Goal: Communication & Community: Answer question/provide support

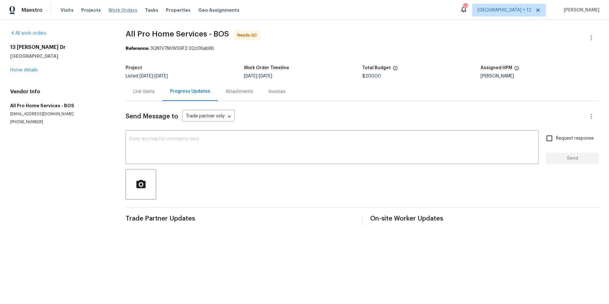
click at [109, 11] on span "Work Orders" at bounding box center [123, 10] width 29 height 6
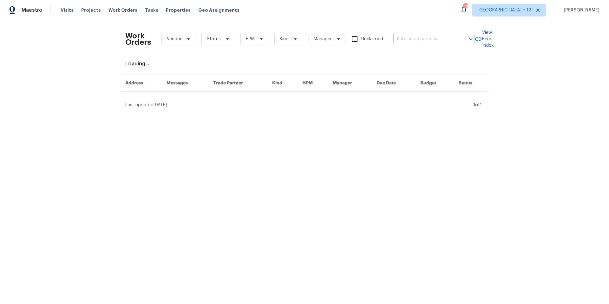
click at [448, 43] on input "text" at bounding box center [425, 39] width 63 height 10
type input "444 [PERSON_NAME]"
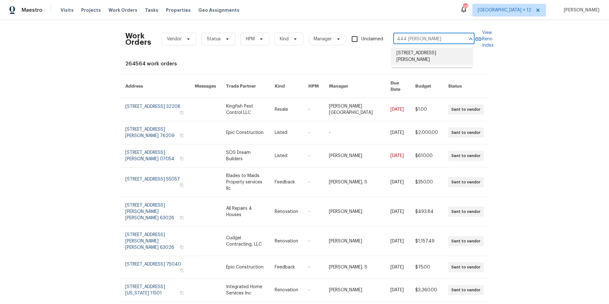
click at [449, 55] on li "[STREET_ADDRESS][PERSON_NAME]" at bounding box center [432, 56] width 81 height 17
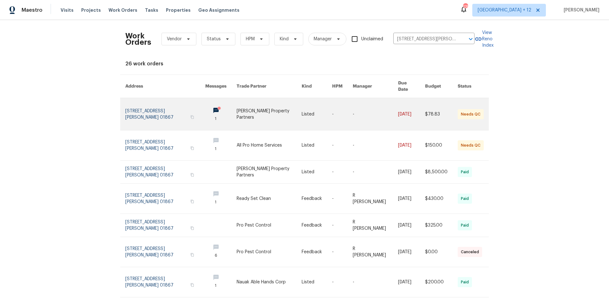
click at [148, 104] on link at bounding box center [165, 114] width 80 height 32
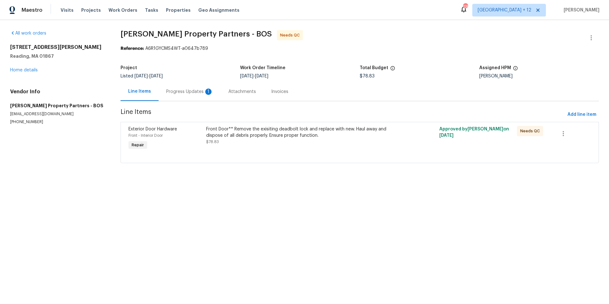
click at [182, 93] on div "Progress Updates 1" at bounding box center [189, 92] width 47 height 6
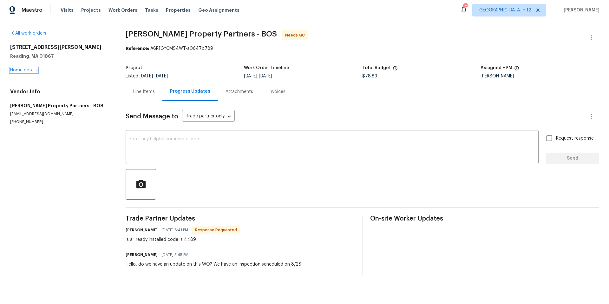
click at [35, 70] on link "Home details" at bounding box center [24, 70] width 28 height 4
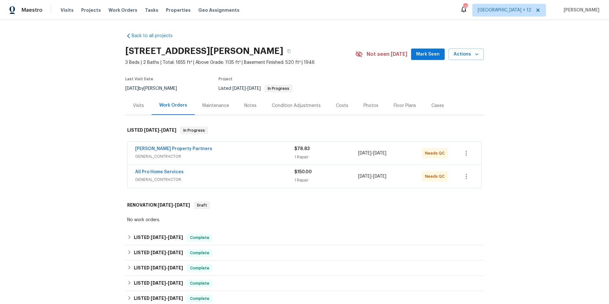
click at [200, 173] on div "All Pro Home Services" at bounding box center [214, 173] width 159 height 8
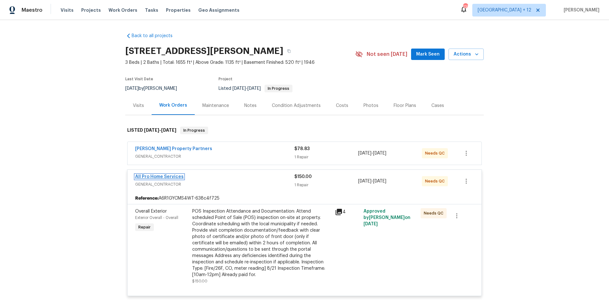
click at [170, 176] on link "All Pro Home Services" at bounding box center [159, 177] width 49 height 4
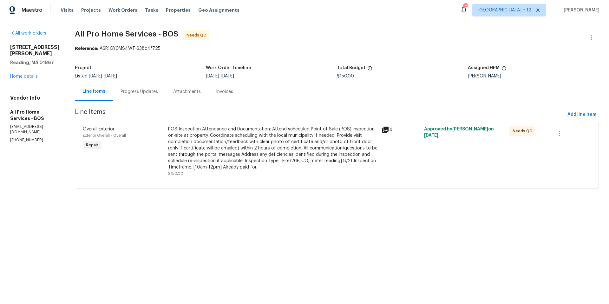
click at [146, 94] on div "Progress Updates" at bounding box center [139, 92] width 37 height 6
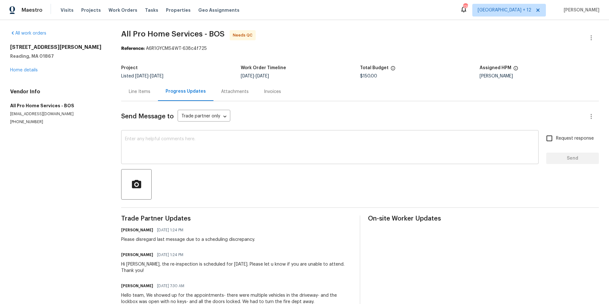
click at [220, 147] on textarea at bounding box center [330, 148] width 410 height 22
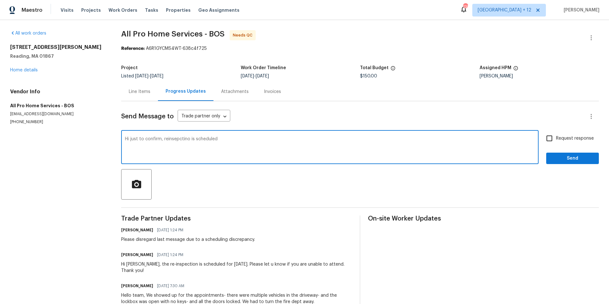
click at [186, 138] on textarea "Hi just to confirm, reinsepctino is scheduled" at bounding box center [330, 148] width 410 height 22
click at [215, 142] on textarea "Hi just to confirm, reinsepction is scheduled" at bounding box center [330, 148] width 410 height 22
click at [175, 140] on textarea "Hi just to confirm, reinsepction is scheduled [DATE] between 10-12. PLease give" at bounding box center [330, 148] width 410 height 22
click at [0, 0] on div "reinspection" at bounding box center [0, 0] width 0 height 0
click at [247, 140] on textarea "Hi just to confirm, reinspection is scheduled [DATE] between 10-12. PLease give" at bounding box center [330, 148] width 410 height 22
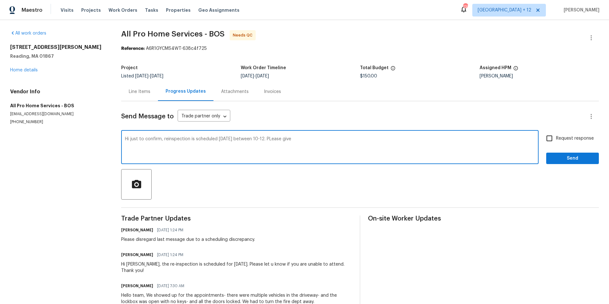
click at [0, 0] on span "," at bounding box center [0, 0] width 0 height 0
click at [324, 140] on textarea "Hi just to confirm, reinspection is scheduled [DATE], between 10-12. PLease give" at bounding box center [330, 148] width 410 height 22
click at [289, 138] on textarea "Hi just to confirm, reinspection is scheduled [DATE], between 10-12. PLease give" at bounding box center [330, 148] width 410 height 22
click at [0, 0] on span "Please" at bounding box center [0, 0] width 0 height 0
click at [329, 139] on textarea "Hi just to confirm, reinspection is scheduled [DATE], between 10-12. Please give" at bounding box center [330, 148] width 410 height 22
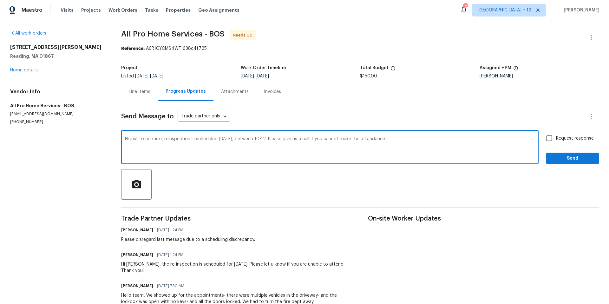
click at [327, 139] on textarea "Hi just to confirm, reinspection is scheduled [DATE], between 10-12. Please giv…" at bounding box center [330, 148] width 410 height 22
paste textarea "[PHONE_NUMBER]"
click at [375, 138] on textarea "Hi just to confirm, reinspection is scheduled [DATE], between 10-12. Please giv…" at bounding box center [330, 148] width 410 height 22
click at [413, 139] on textarea "Hi just to confirm, reinspection is scheduled [DATE], between 10-12. Please giv…" at bounding box center [330, 148] width 410 height 22
click at [499, 140] on textarea "Hi just to confirm, reinspection is scheduled [DATE], between 10-12. Please giv…" at bounding box center [330, 148] width 410 height 22
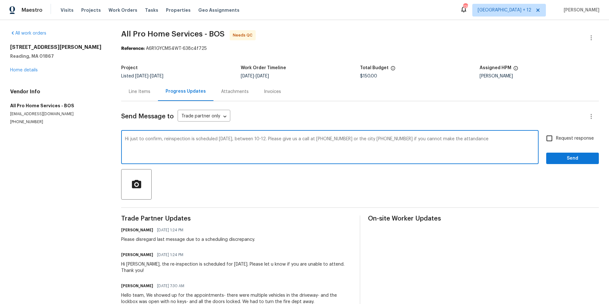
drag, startPoint x: 500, startPoint y: 138, endPoint x: 427, endPoint y: 138, distance: 73.3
click at [427, 138] on textarea "Hi just to confirm, reinspection is scheduled [DATE], between 10-12. Please giv…" at bounding box center [330, 148] width 410 height 22
click at [151, 142] on textarea "Hi just to confirm, reinspection is scheduled [DATE], between 10-12. Please giv…" at bounding box center [330, 148] width 410 height 22
click at [0, 0] on div "Hi ," at bounding box center [0, 0] width 0 height 0
click at [162, 138] on textarea "Hi, just to confirm, reinspection is scheduled [DATE], between 10-12. Please gi…" at bounding box center [330, 148] width 410 height 22
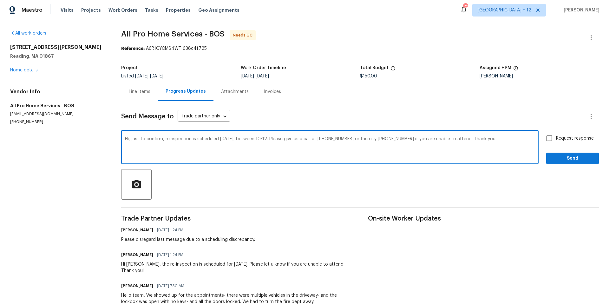
click at [131, 139] on textarea "Hi, just to confirm, reinspection is scheduled [DATE], between 10-12. Please gi…" at bounding box center [330, 148] width 410 height 22
type textarea "Hi! Just to confirm, reinspection is scheduled [DATE], between 10-12. Please gi…"
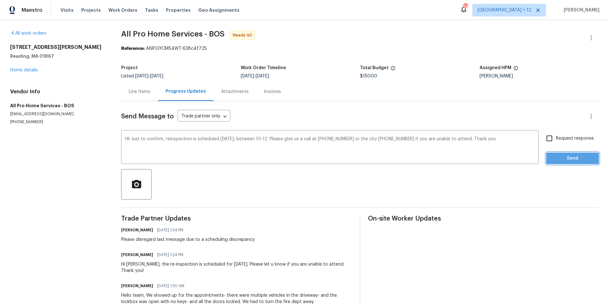
click at [553, 160] on span "Send" at bounding box center [573, 159] width 43 height 8
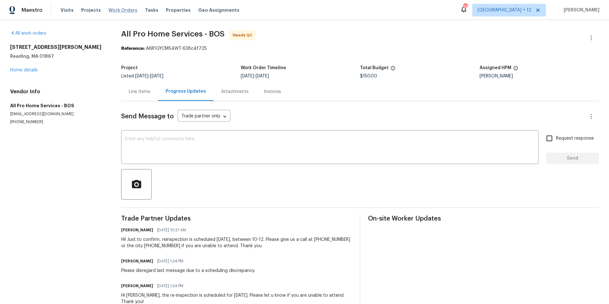
click at [121, 8] on span "Work Orders" at bounding box center [123, 10] width 29 height 6
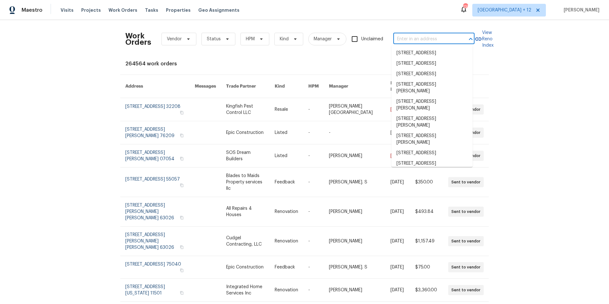
click at [442, 39] on input "text" at bounding box center [425, 39] width 63 height 10
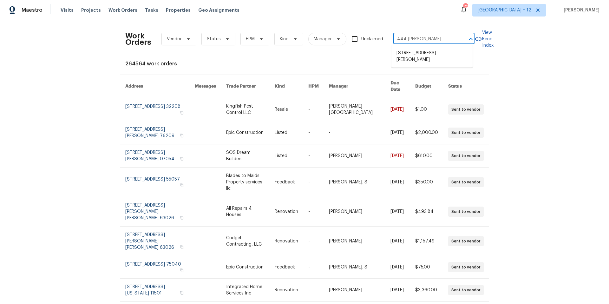
type input "444 [PERSON_NAME]"
click at [441, 53] on li "[STREET_ADDRESS][PERSON_NAME]" at bounding box center [432, 56] width 81 height 17
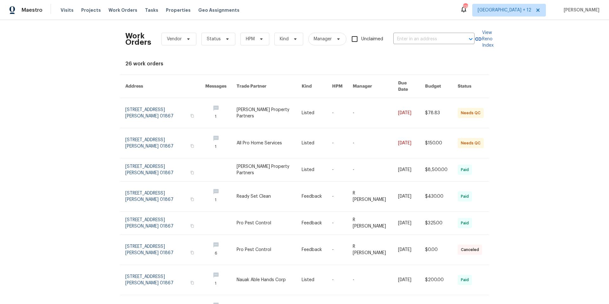
type input "[STREET_ADDRESS][PERSON_NAME]"
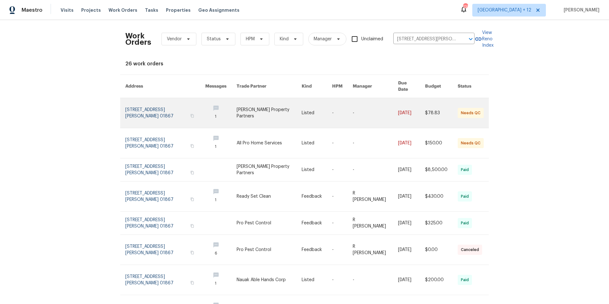
click at [155, 103] on link at bounding box center [165, 113] width 80 height 30
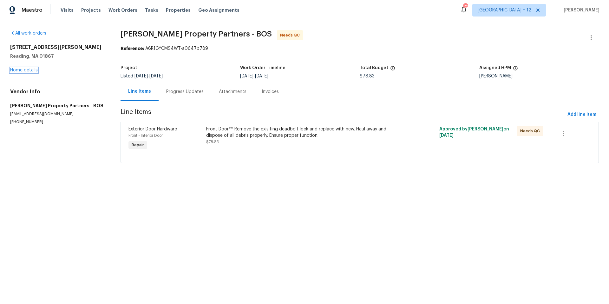
click at [27, 70] on link "Home details" at bounding box center [24, 70] width 28 height 4
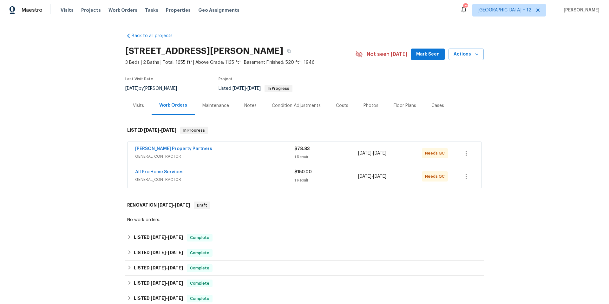
click at [225, 150] on div "[PERSON_NAME] Property Partners" at bounding box center [214, 150] width 159 height 8
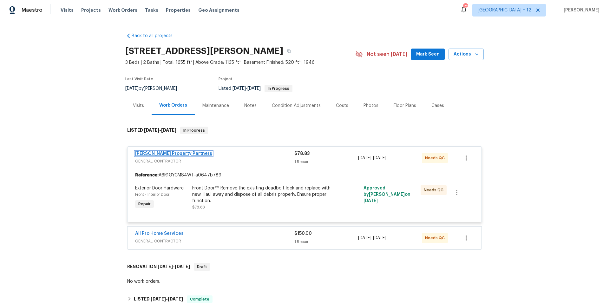
click at [181, 153] on link "[PERSON_NAME] Property Partners" at bounding box center [173, 153] width 77 height 4
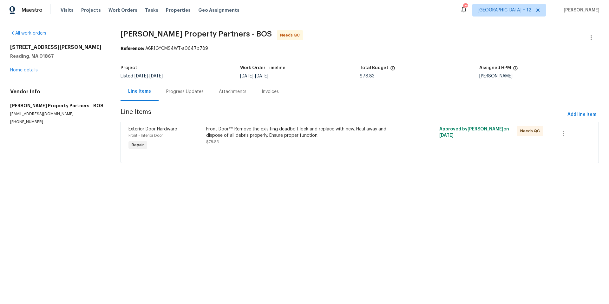
click at [176, 93] on div "Progress Updates" at bounding box center [184, 92] width 37 height 6
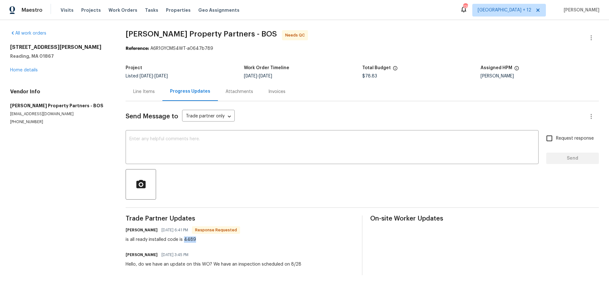
drag, startPoint x: 184, startPoint y: 240, endPoint x: 195, endPoint y: 242, distance: 11.3
click at [195, 242] on div "is all ready installed code is 4489" at bounding box center [183, 239] width 115 height 6
copy div "4489"
